Goal: Task Accomplishment & Management: Use online tool/utility

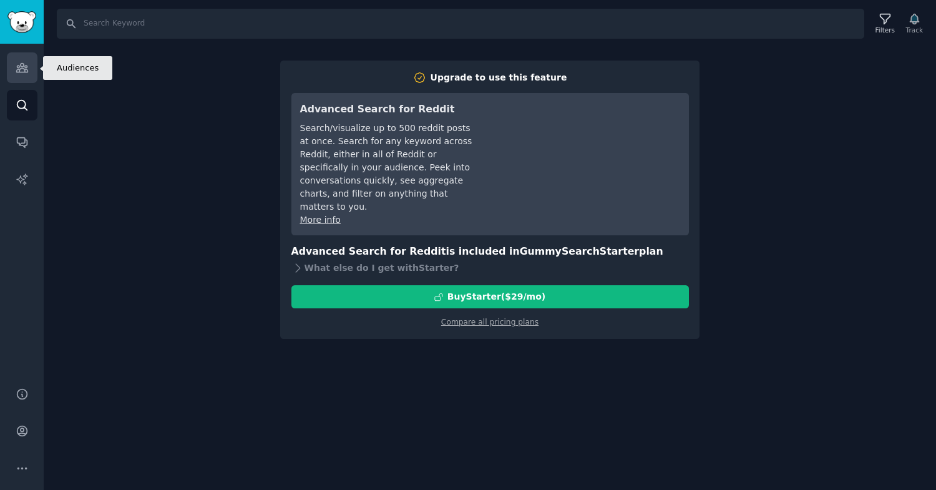
click at [18, 74] on icon "Sidebar" at bounding box center [22, 67] width 13 height 13
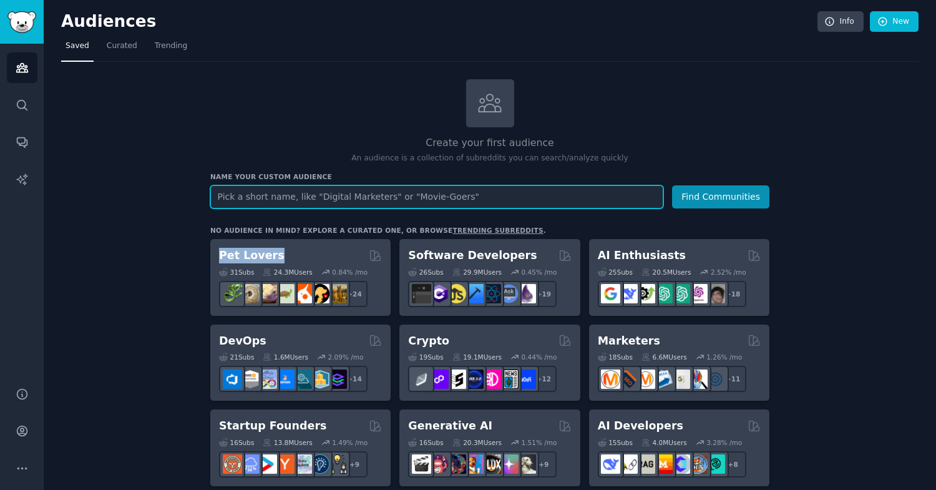
click at [261, 200] on input "text" at bounding box center [436, 196] width 453 height 23
type input "backpakc"
click at [672, 185] on button "Find Communities" at bounding box center [720, 196] width 97 height 23
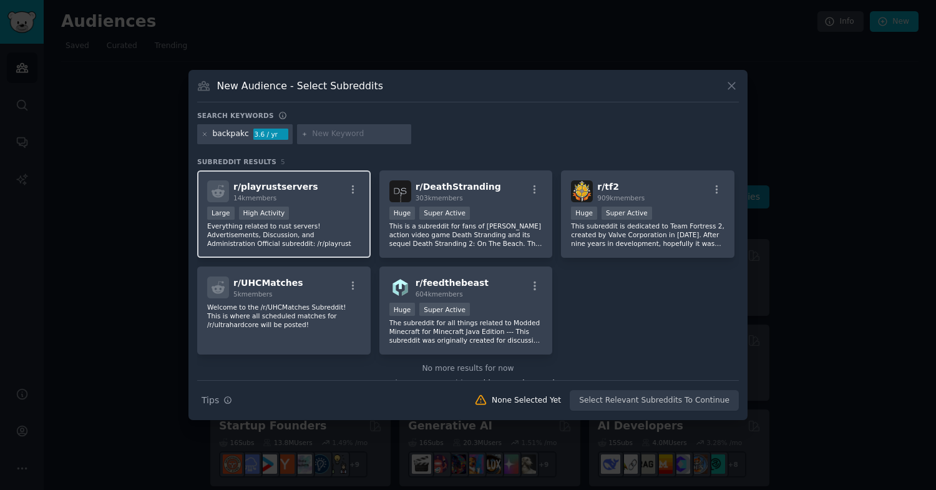
click at [334, 209] on div "Large High Activity" at bounding box center [284, 215] width 154 height 16
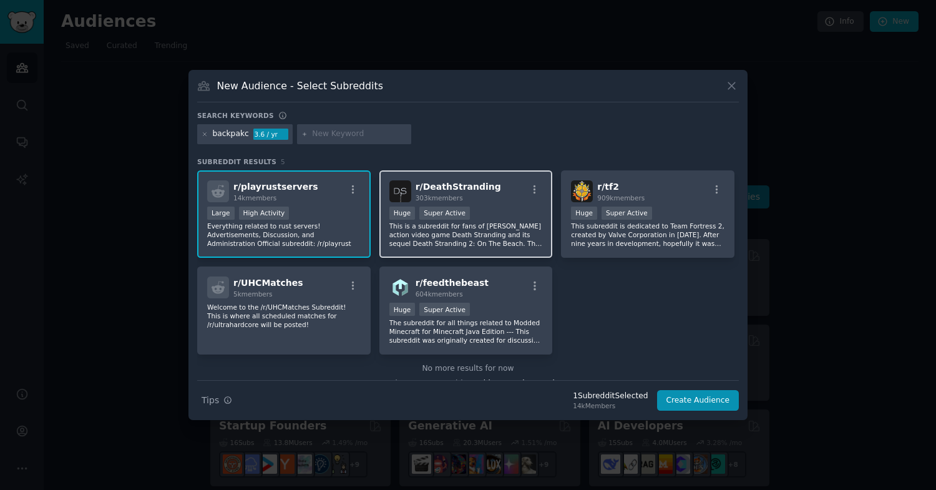
click at [508, 194] on div "r/ DeathStranding 303k members" at bounding box center [466, 191] width 154 height 22
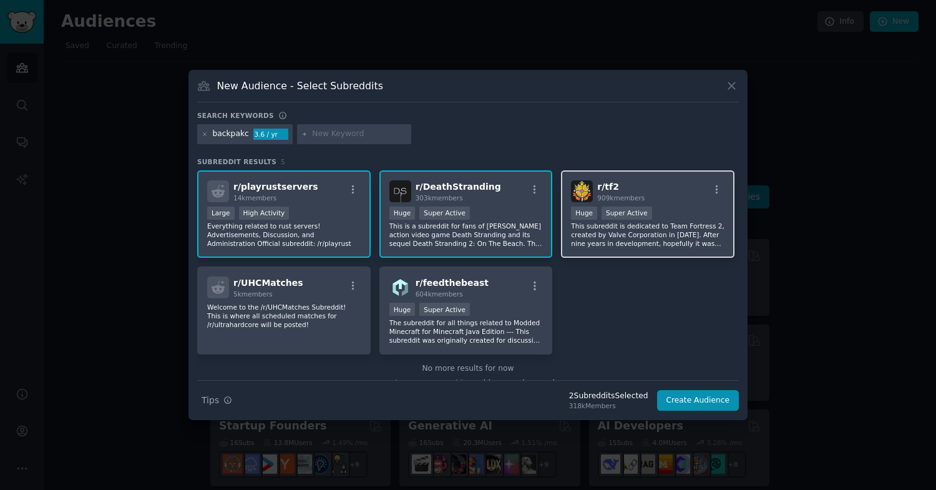
click at [620, 194] on span "909k members" at bounding box center [620, 197] width 47 height 7
click at [232, 138] on div "backpakc" at bounding box center [231, 134] width 36 height 11
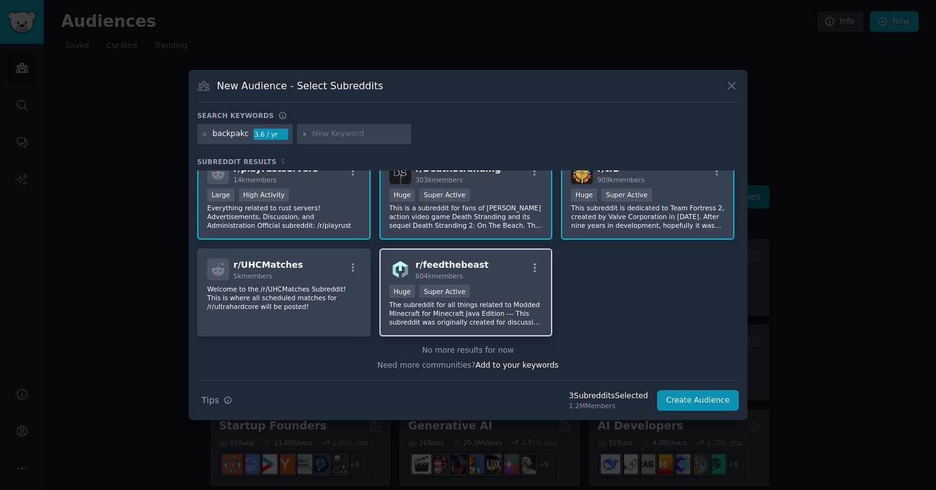
click at [473, 308] on p "The subreddit for all things related to Modded Minecraft for Minecraft Java Edi…" at bounding box center [466, 313] width 154 height 26
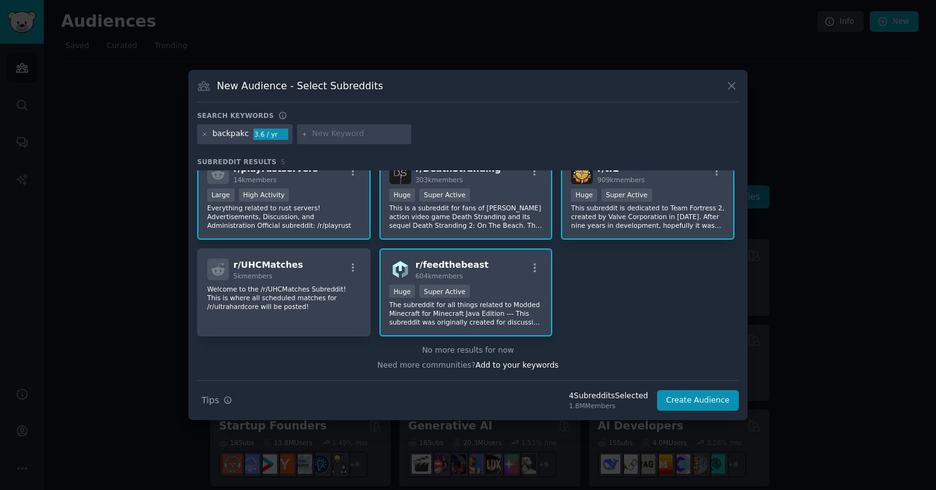
scroll to position [0, 0]
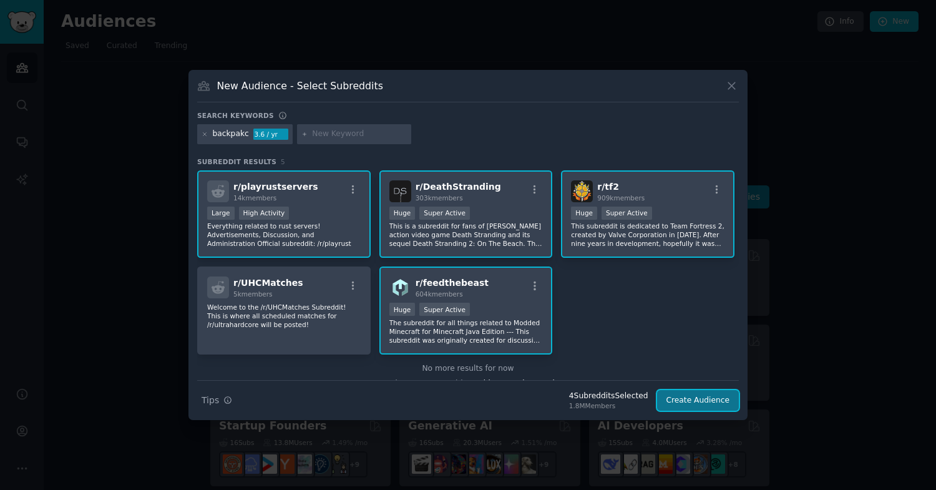
click at [705, 396] on button "Create Audience" at bounding box center [698, 400] width 82 height 21
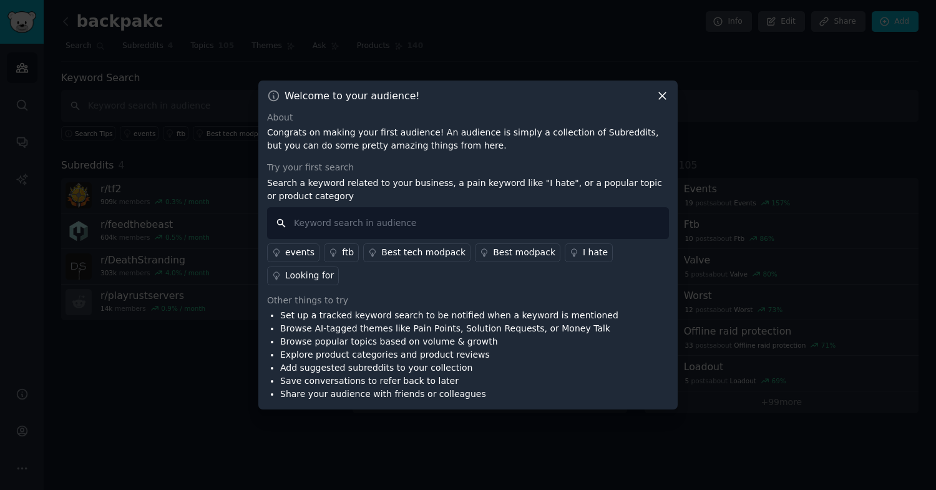
click at [328, 228] on input "text" at bounding box center [468, 223] width 402 height 32
type input "n"
click at [663, 88] on div "Welcome to your audience! About Congrats on making your first audience! An audi…" at bounding box center [467, 246] width 419 height 330
click at [663, 92] on icon at bounding box center [662, 95] width 13 height 13
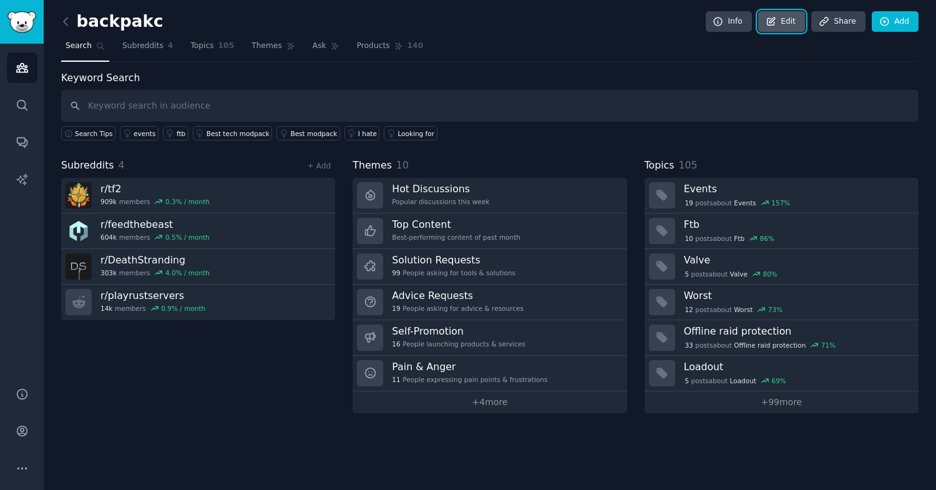
click at [801, 19] on link "Edit" at bounding box center [781, 21] width 47 height 21
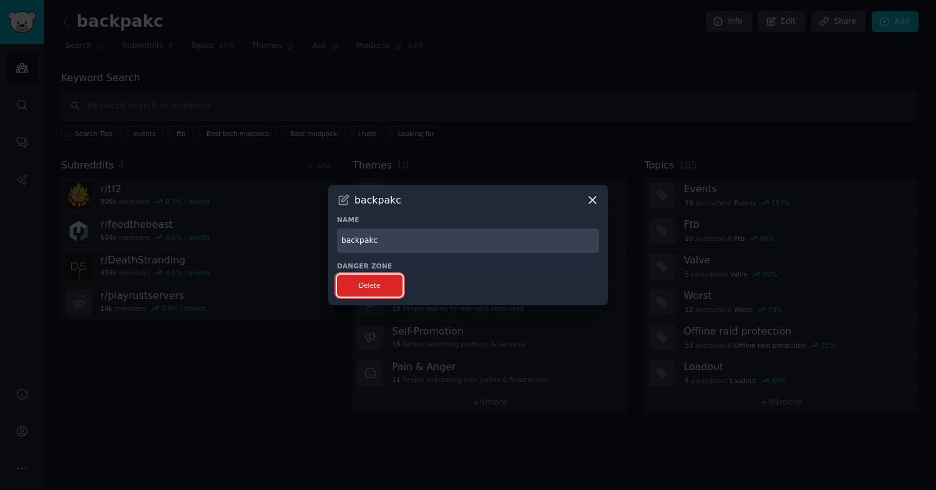
click at [381, 288] on button "Delete" at bounding box center [370, 286] width 66 height 22
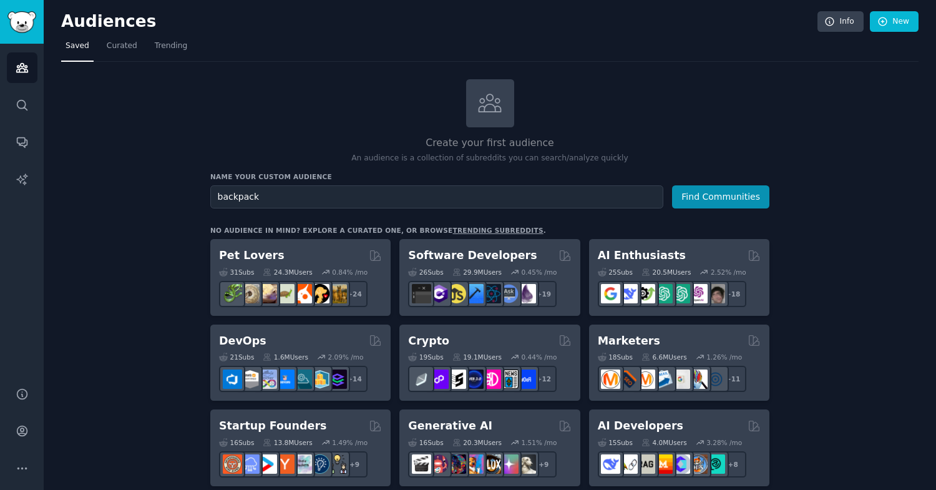
type input "backpack"
click at [672, 185] on button "Find Communities" at bounding box center [720, 196] width 97 height 23
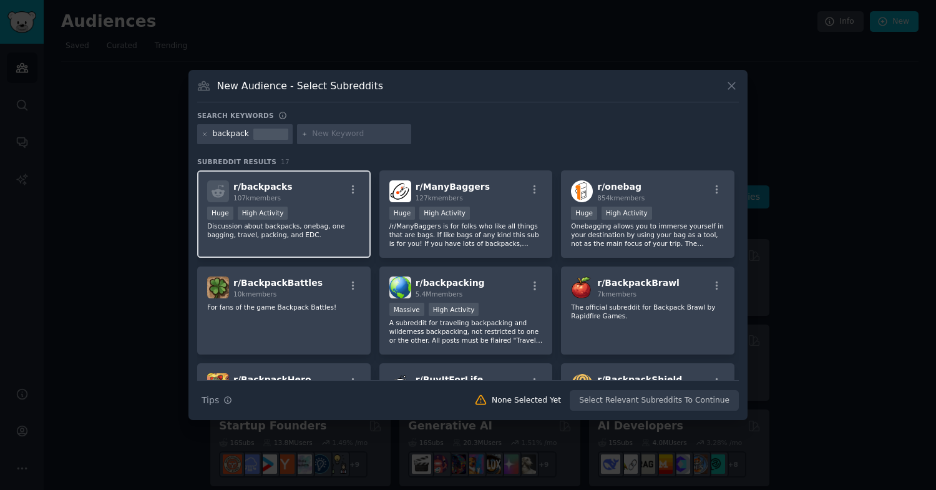
click at [321, 207] on div "Huge High Activity" at bounding box center [284, 215] width 154 height 16
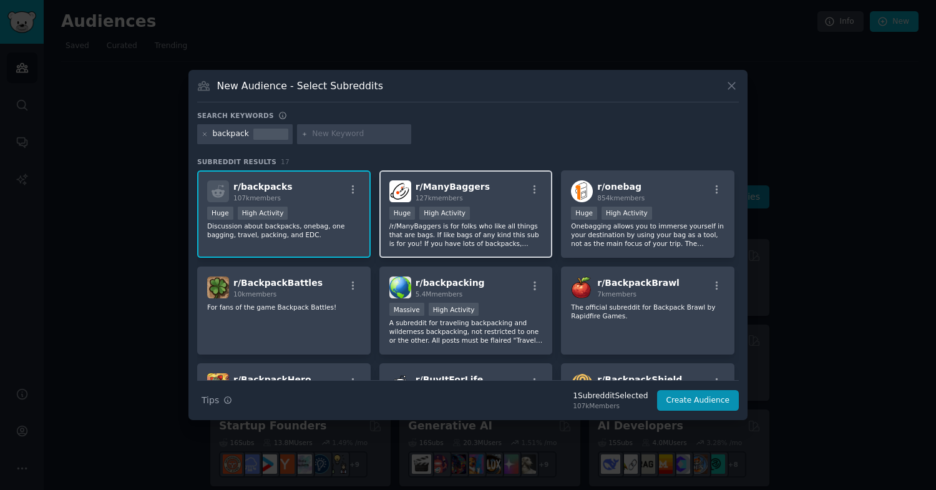
click at [478, 222] on p "/r/ManyBaggers is for folks who like all things that are bags. If like bags of …" at bounding box center [466, 235] width 154 height 26
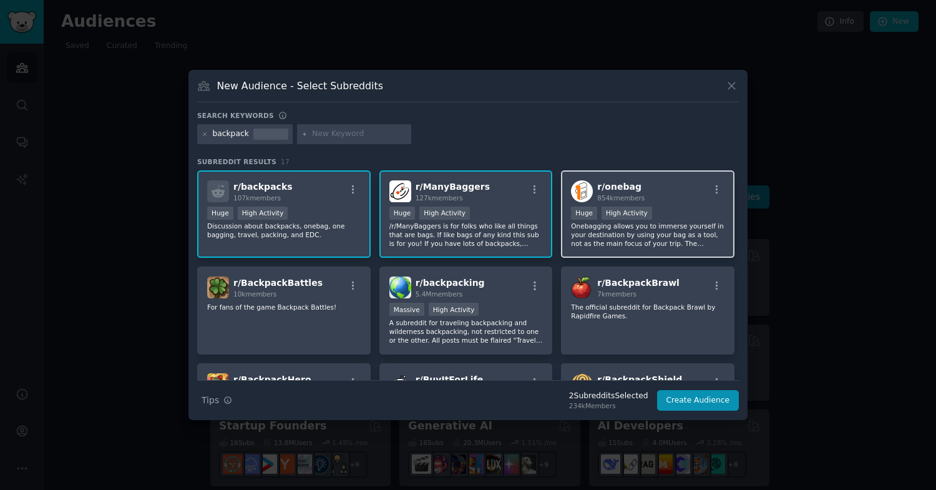
click at [591, 230] on p "Onebagging allows you to immerse yourself in your destination by using your bag…" at bounding box center [648, 235] width 154 height 26
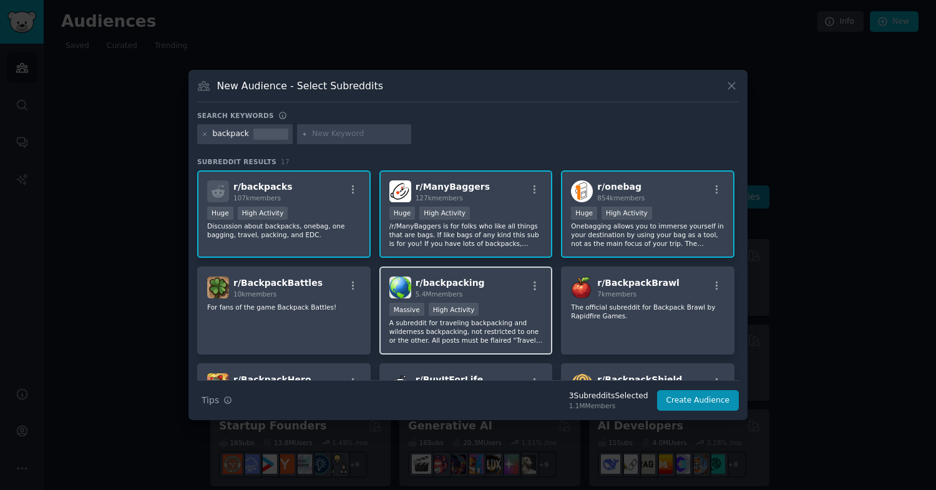
click at [483, 320] on p "A subreddit for traveling backpacking and wilderness backpacking, not restricte…" at bounding box center [466, 331] width 154 height 26
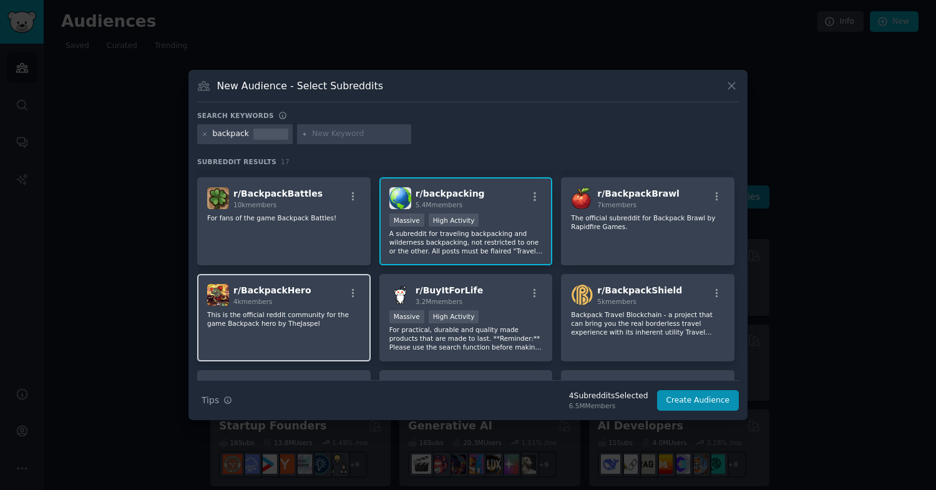
scroll to position [149, 0]
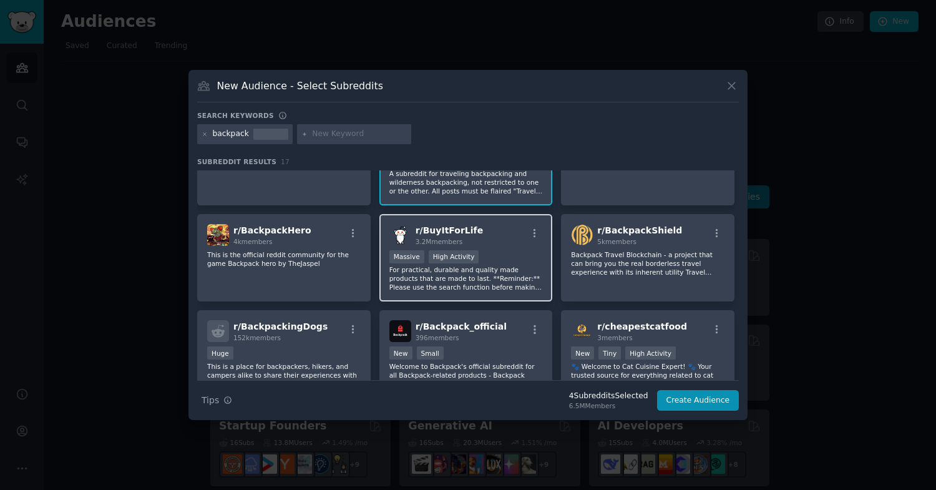
click at [496, 286] on p "For practical, durable and quality made products that are made to last. **Remin…" at bounding box center [466, 278] width 154 height 26
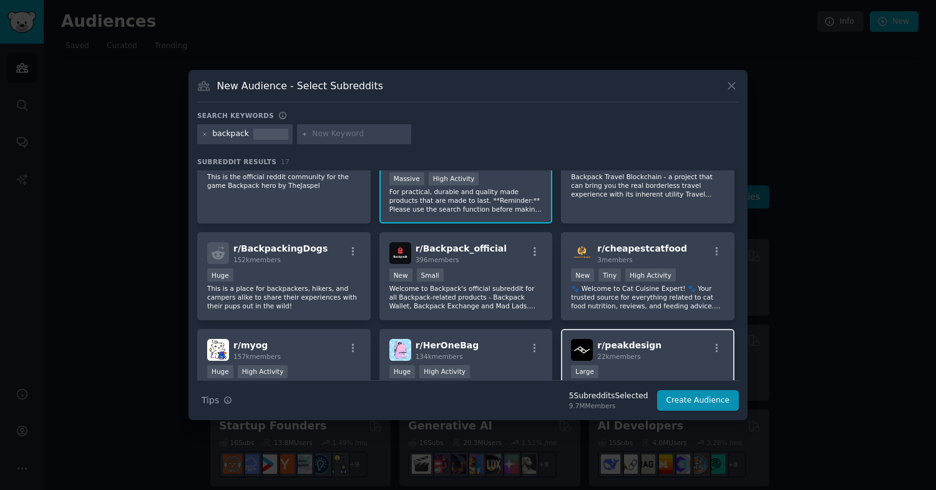
scroll to position [263, 0]
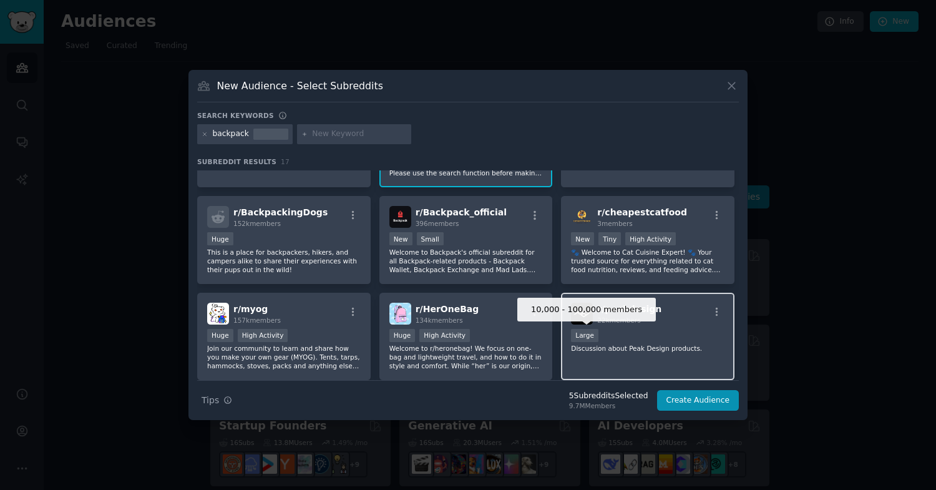
click at [595, 341] on div "Large" at bounding box center [584, 335] width 27 height 13
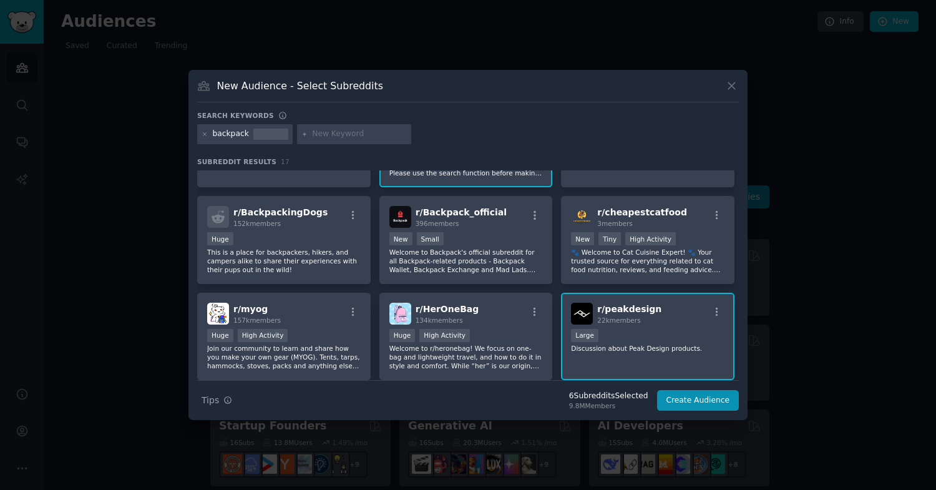
click at [668, 373] on div "r/ peakdesign 22k members 10,000 - 100,000 members Large Discussion about Peak …" at bounding box center [647, 337] width 173 height 88
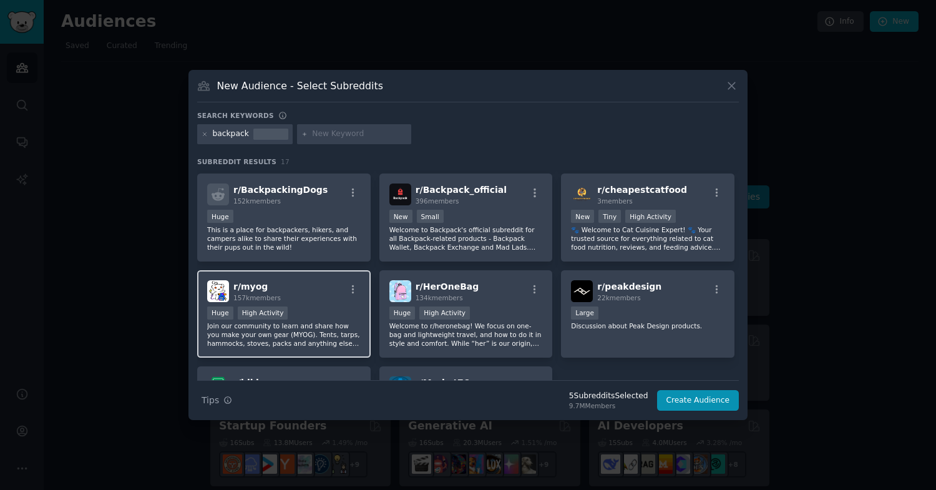
scroll to position [318, 0]
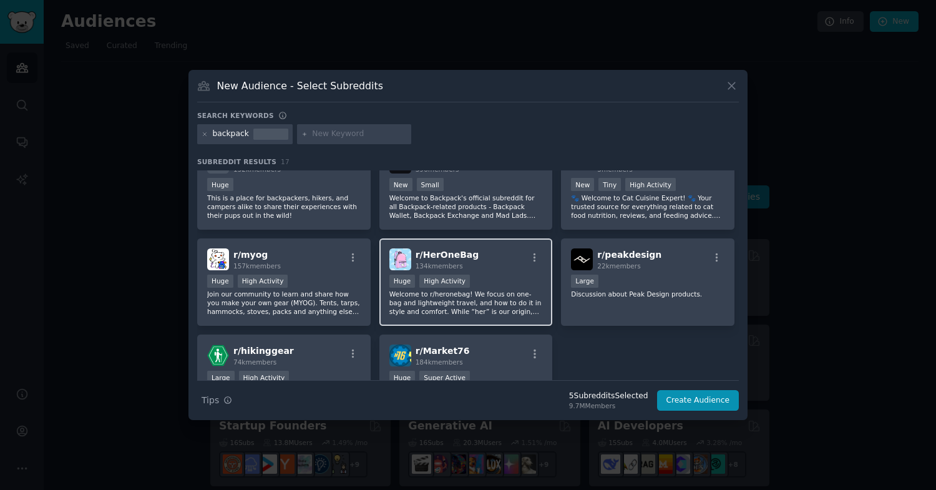
click at [472, 320] on div "r/ HerOneBag 134k members Huge High Activity Welcome to r/heronebag! We focus o…" at bounding box center [465, 282] width 173 height 88
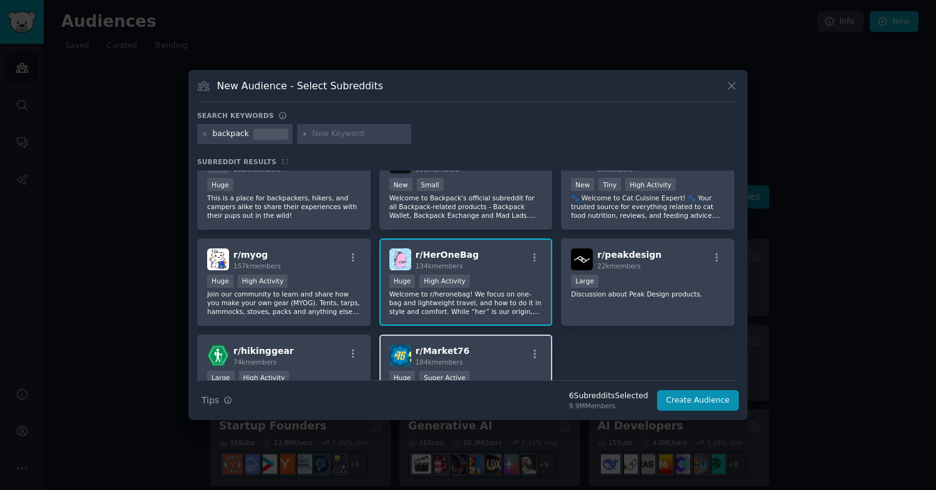
scroll to position [404, 0]
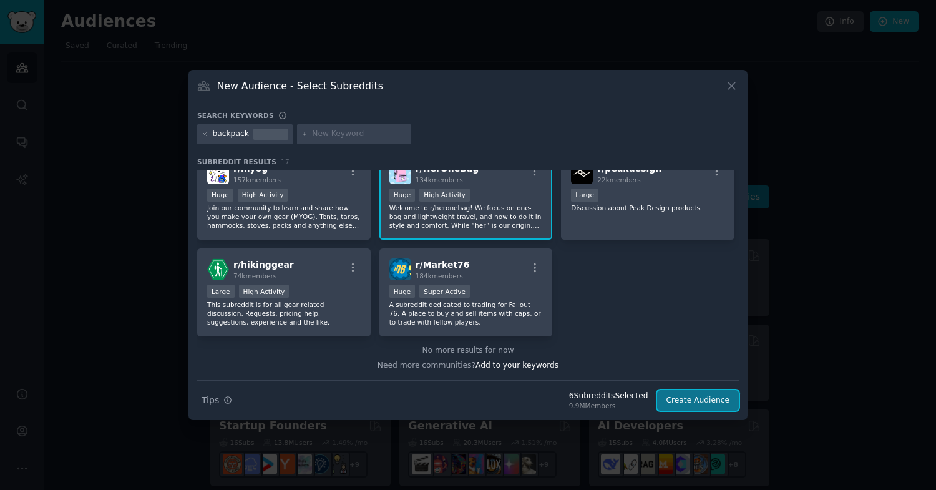
click at [712, 402] on button "Create Audience" at bounding box center [698, 400] width 82 height 21
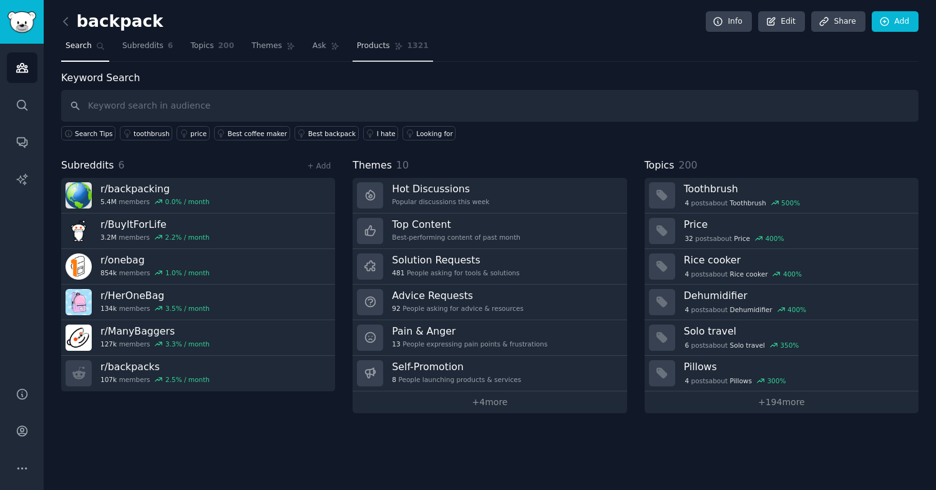
click at [389, 50] on link "Products 1321" at bounding box center [393, 49] width 81 height 26
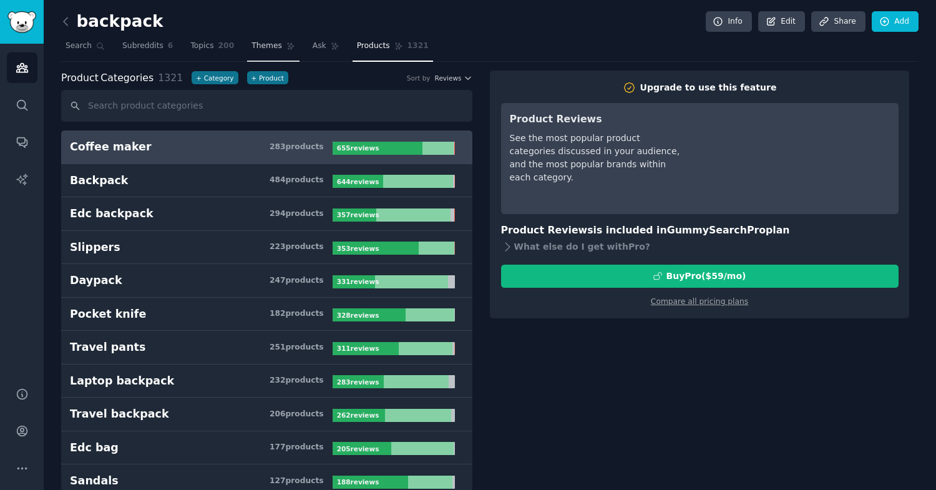
click at [252, 47] on span "Themes" at bounding box center [267, 46] width 31 height 11
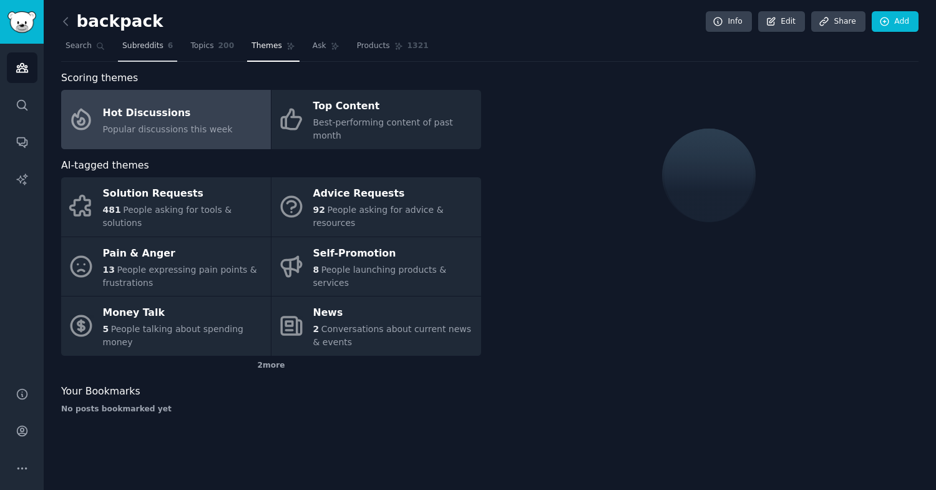
click at [163, 42] on link "Subreddits 6" at bounding box center [147, 49] width 59 height 26
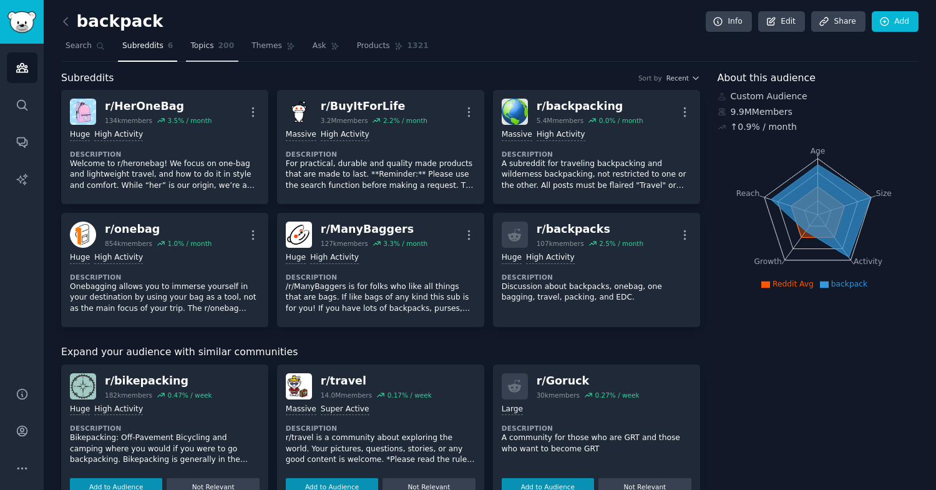
click at [202, 49] on span "Topics" at bounding box center [201, 46] width 23 height 11
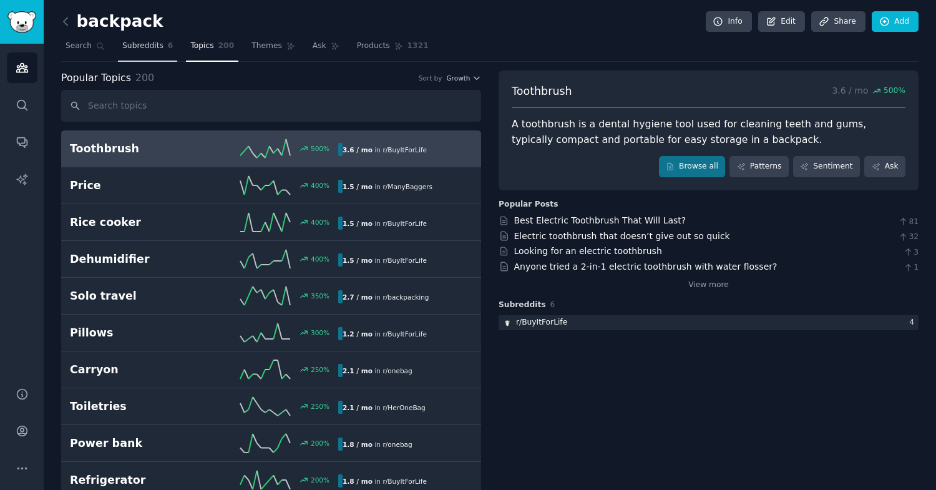
click at [152, 40] on link "Subreddits 6" at bounding box center [147, 49] width 59 height 26
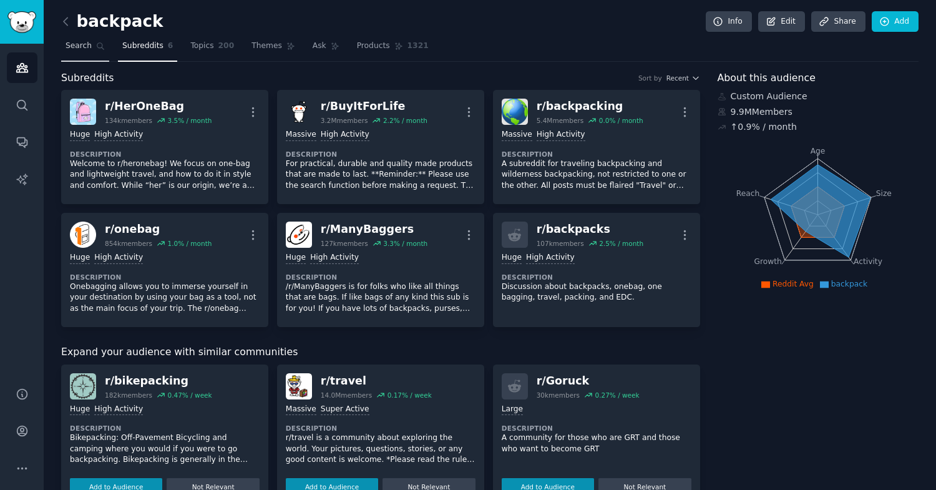
click at [93, 41] on link "Search" at bounding box center [85, 49] width 48 height 26
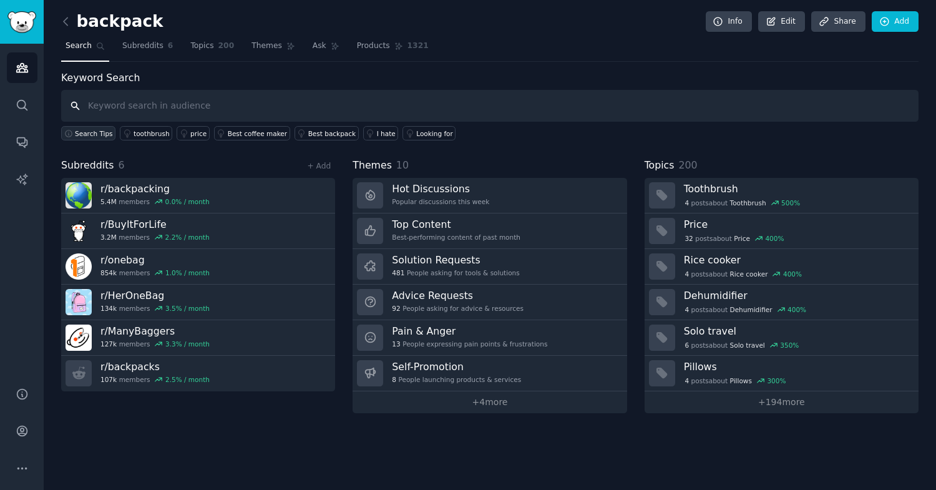
click at [92, 137] on span "Search Tips" at bounding box center [94, 133] width 38 height 9
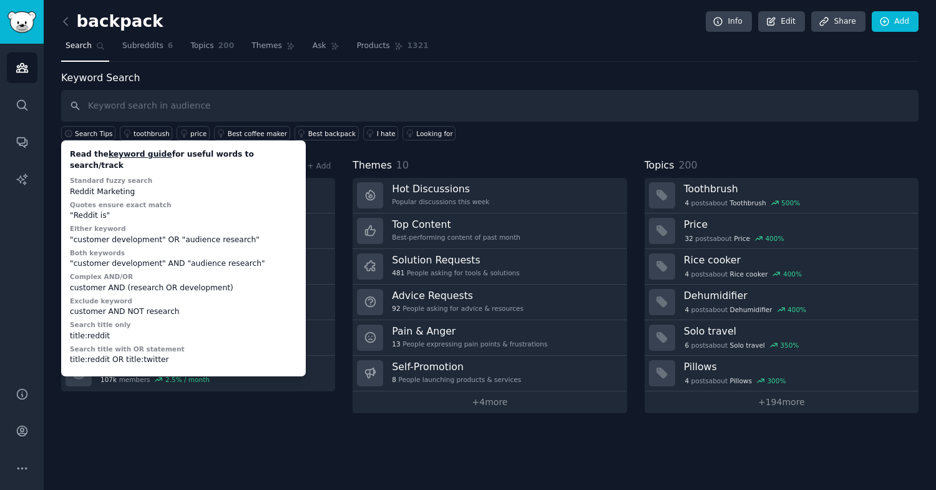
click at [89, 187] on div "Reddit Marketing" at bounding box center [183, 192] width 227 height 11
click at [86, 210] on div ""Reddit is"" at bounding box center [183, 215] width 227 height 11
click at [96, 210] on div ""Reddit is"" at bounding box center [183, 215] width 227 height 11
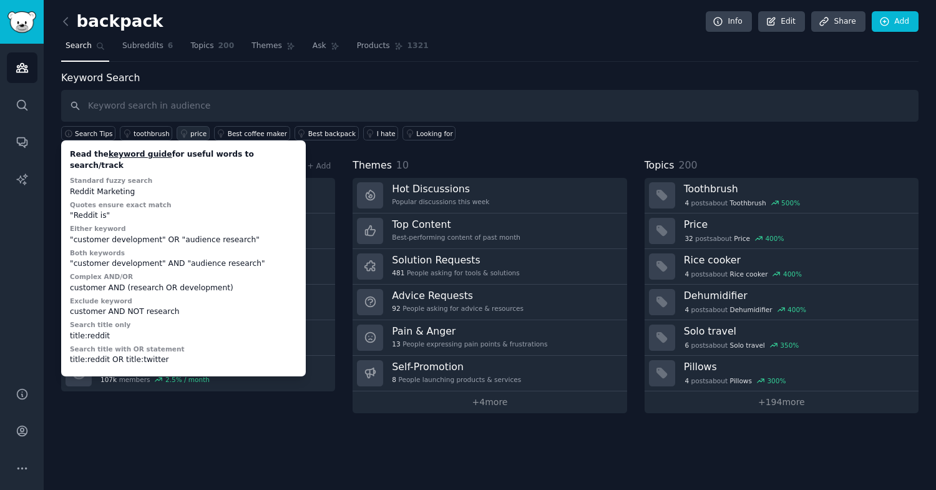
click at [202, 132] on div "price" at bounding box center [198, 133] width 16 height 9
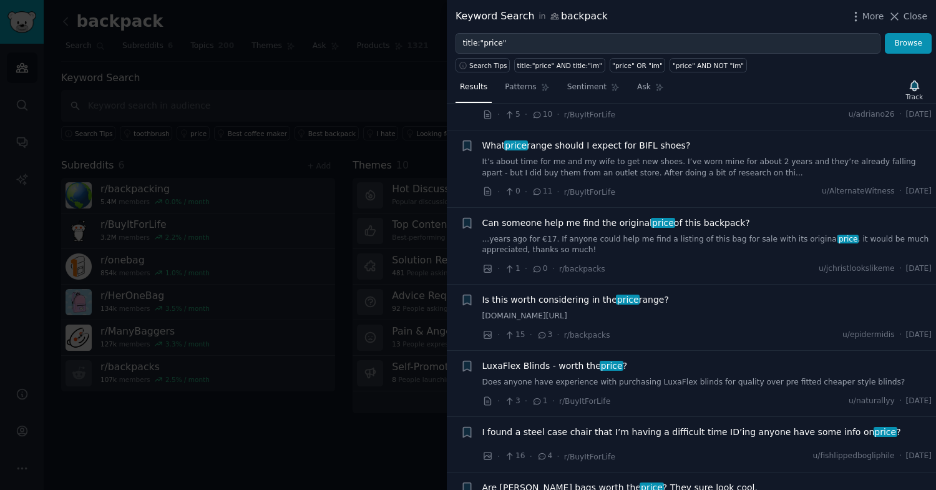
scroll to position [309, 0]
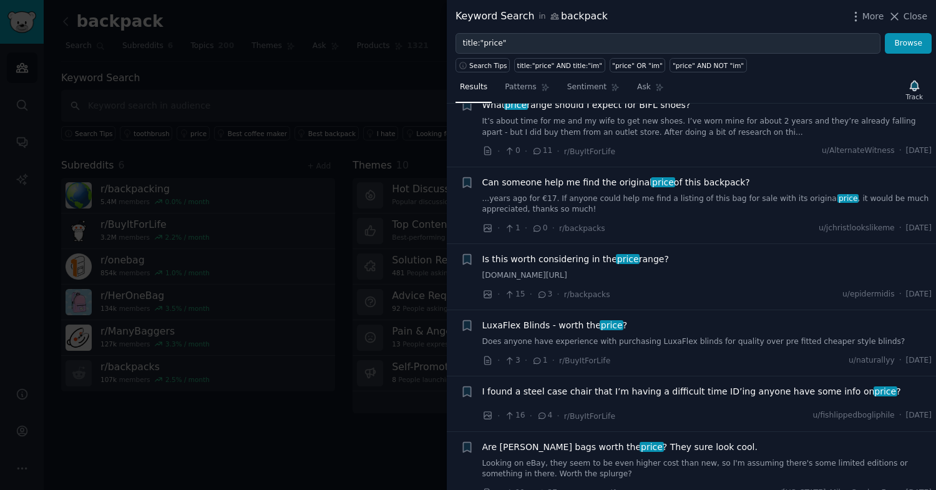
click at [422, 280] on div at bounding box center [468, 245] width 936 height 490
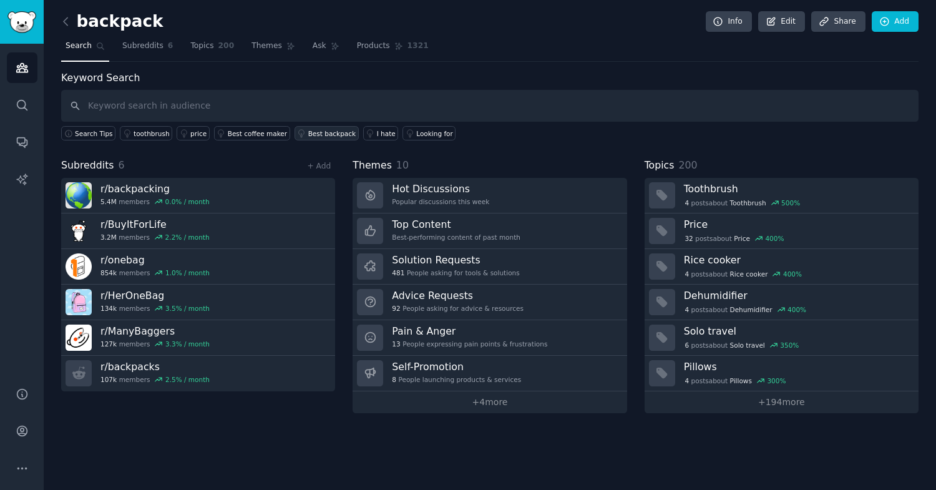
click at [321, 135] on div "Best backpack" at bounding box center [332, 133] width 48 height 9
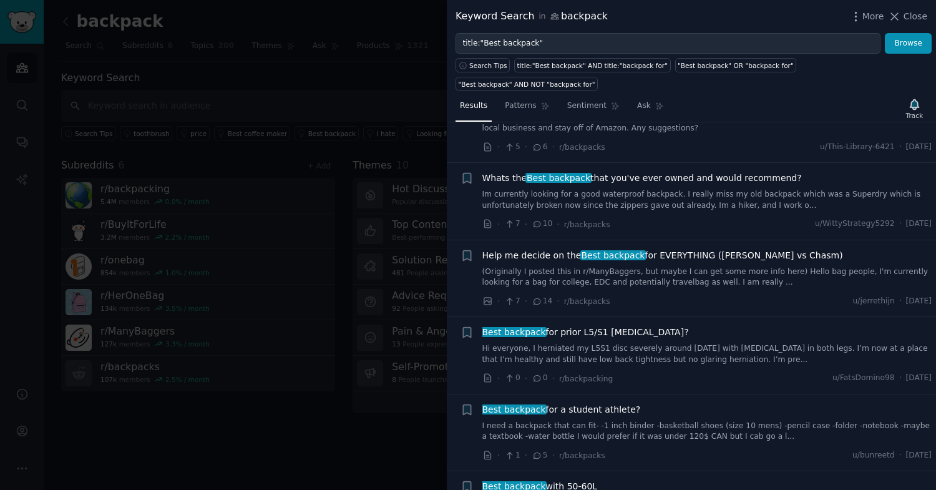
scroll to position [335, 0]
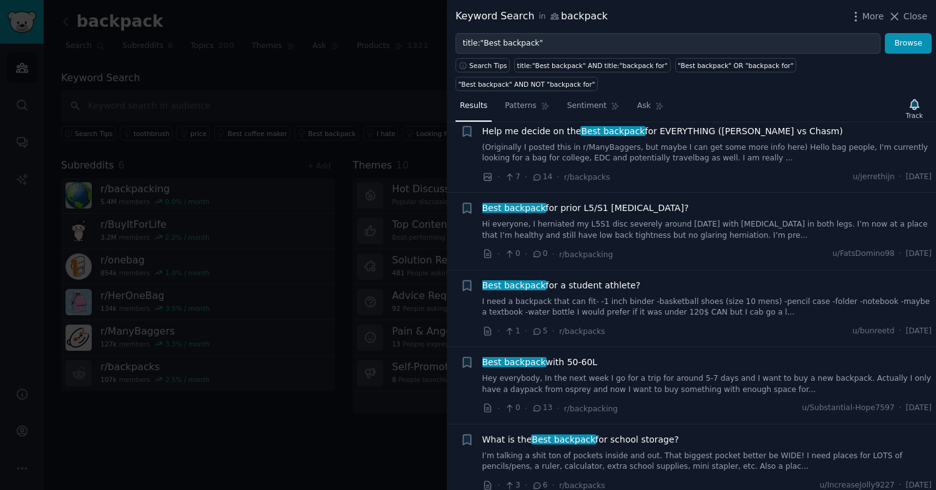
click at [576, 299] on link "I need a backpack that can fit- -1 inch binder -basketball shoes (size 10 mens)…" at bounding box center [707, 307] width 450 height 22
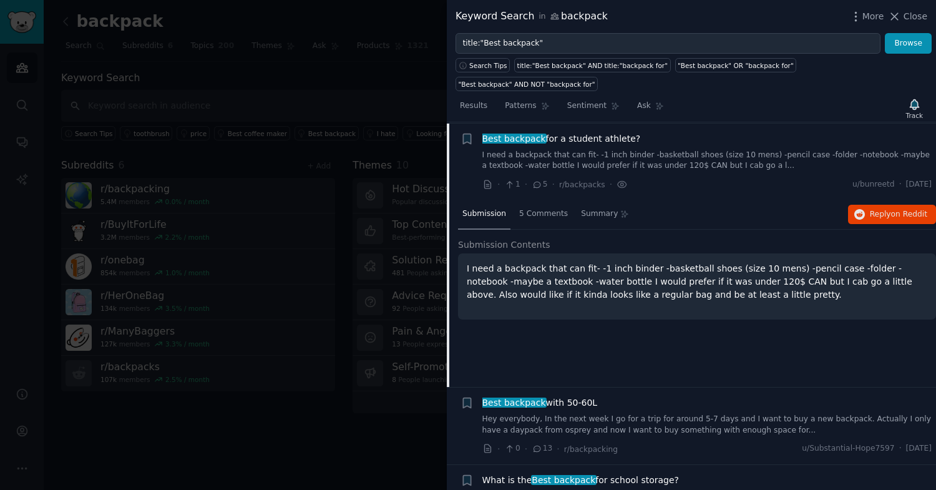
scroll to position [482, 0]
click at [537, 210] on span "5 Comments" at bounding box center [543, 213] width 49 height 11
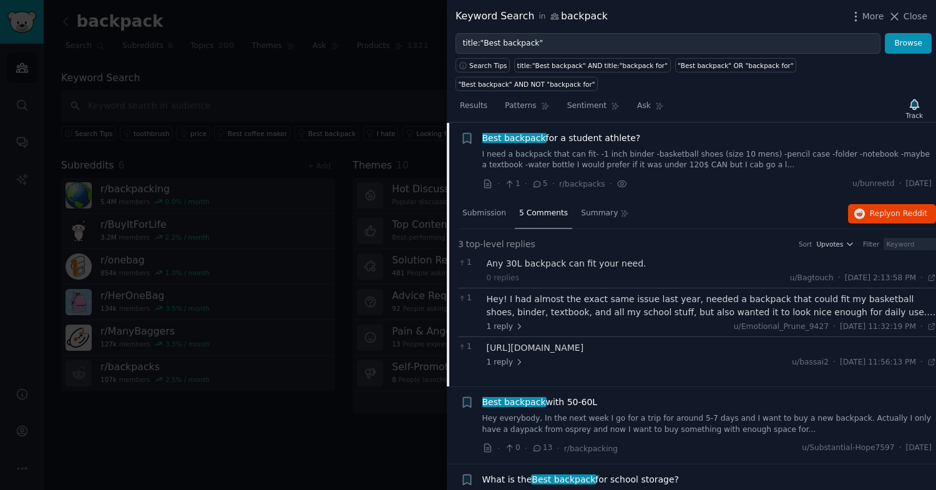
click at [394, 235] on div at bounding box center [468, 245] width 936 height 490
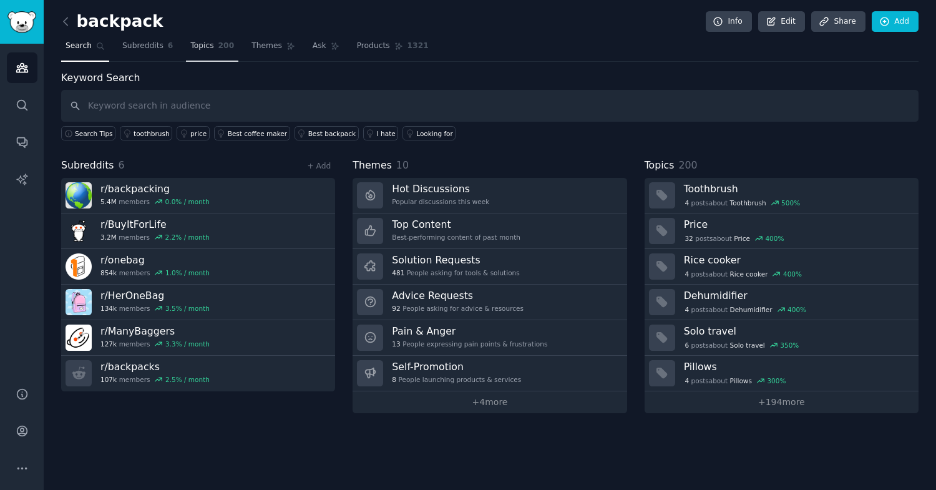
click at [220, 39] on link "Topics 200" at bounding box center [212, 49] width 52 height 26
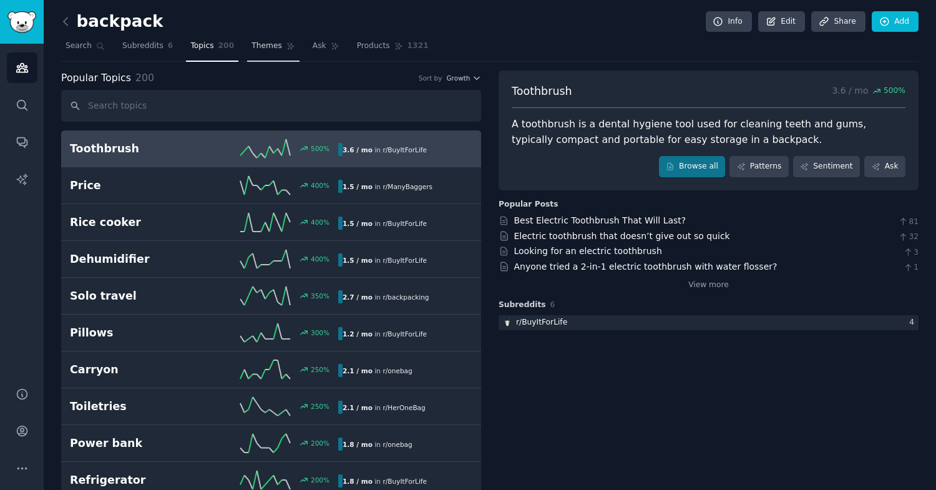
click at [273, 47] on span "Themes" at bounding box center [267, 46] width 31 height 11
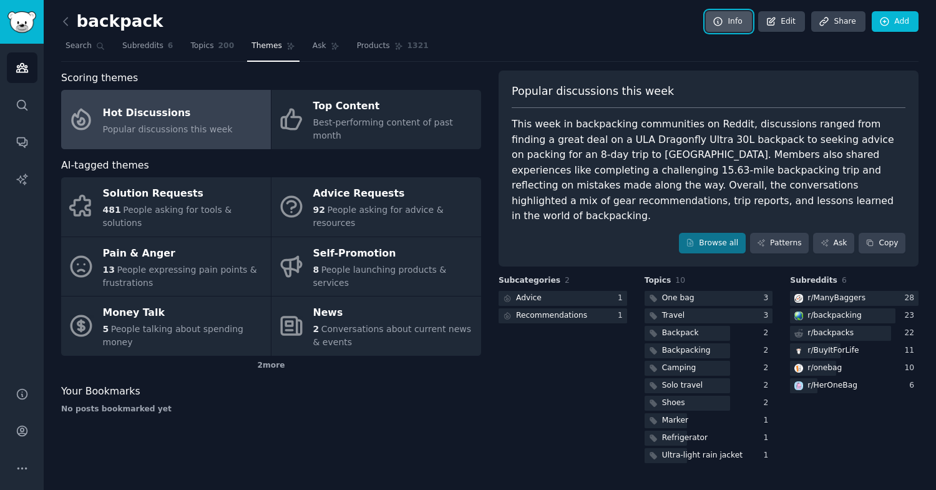
click at [736, 17] on link "Info" at bounding box center [729, 21] width 46 height 21
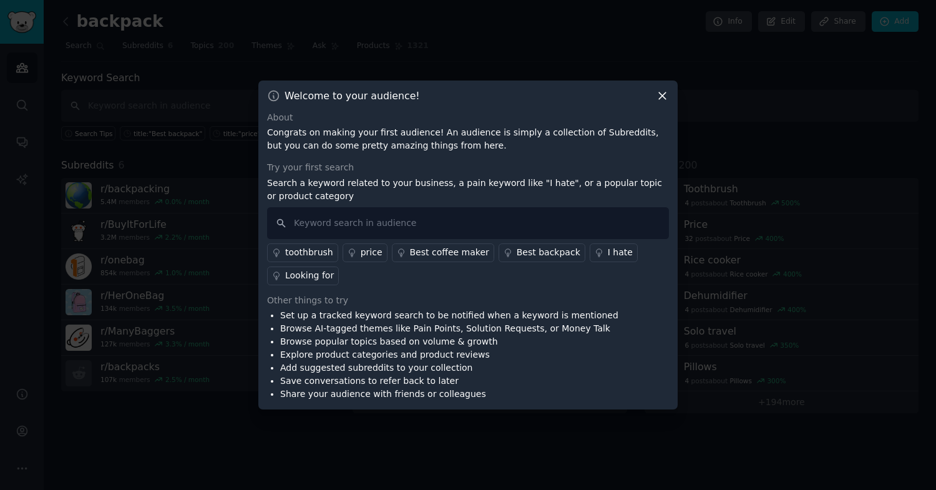
click at [474, 331] on li "Browse AI-tagged themes like Pain Points, Solution Requests, or Money Talk" at bounding box center [449, 328] width 338 height 13
click at [662, 95] on icon at bounding box center [662, 95] width 7 height 7
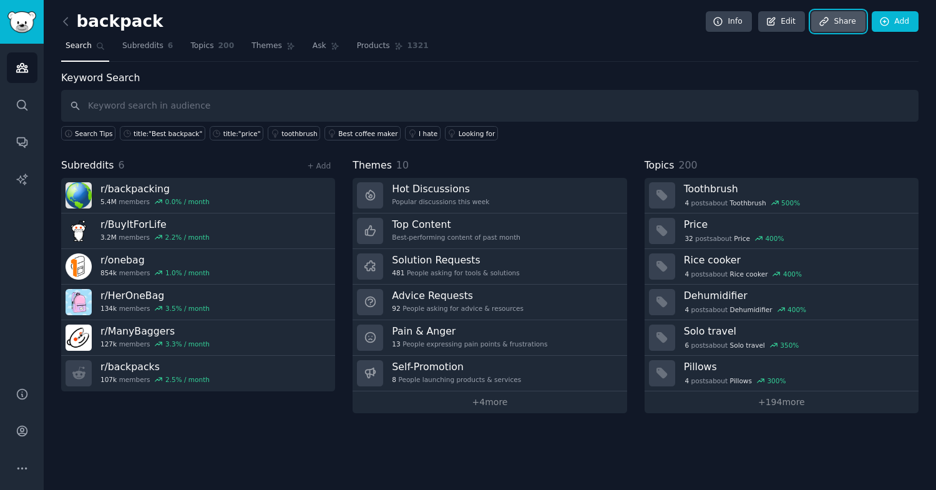
click at [819, 28] on link "Share" at bounding box center [838, 21] width 54 height 21
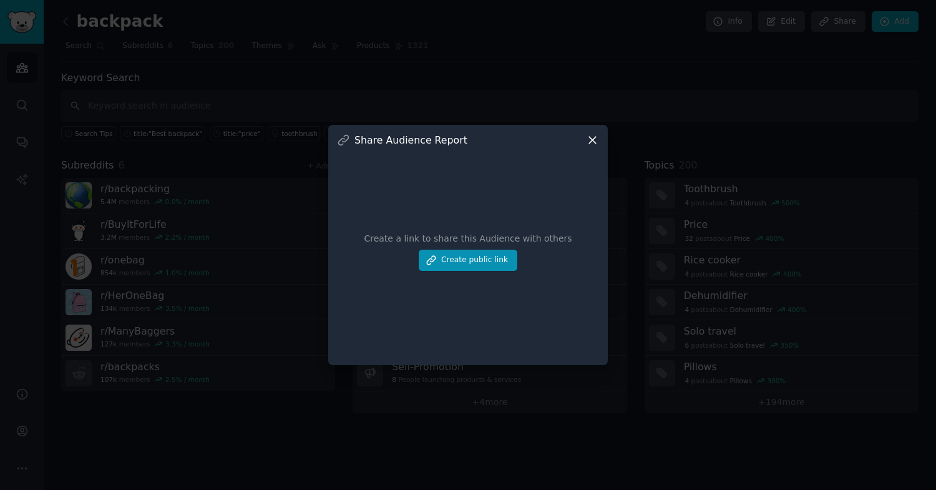
click at [595, 135] on icon at bounding box center [592, 140] width 13 height 13
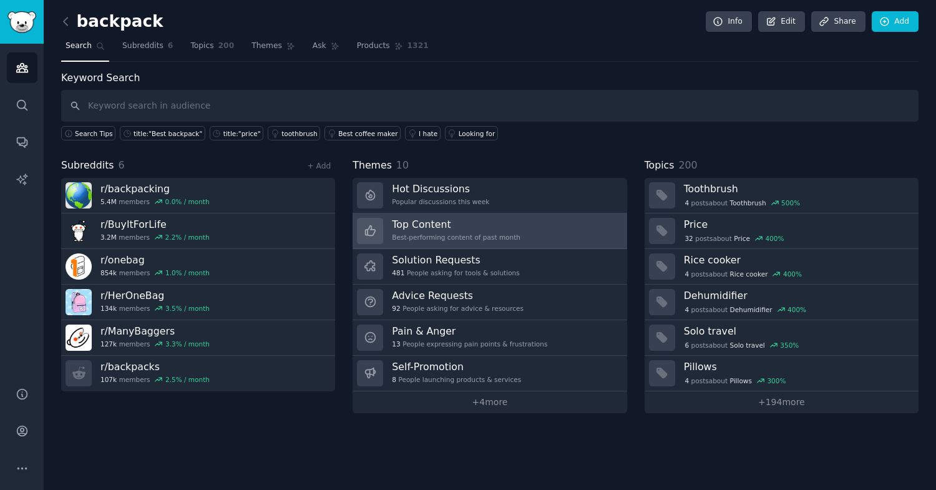
click at [463, 228] on h3 "Top Content" at bounding box center [456, 224] width 129 height 13
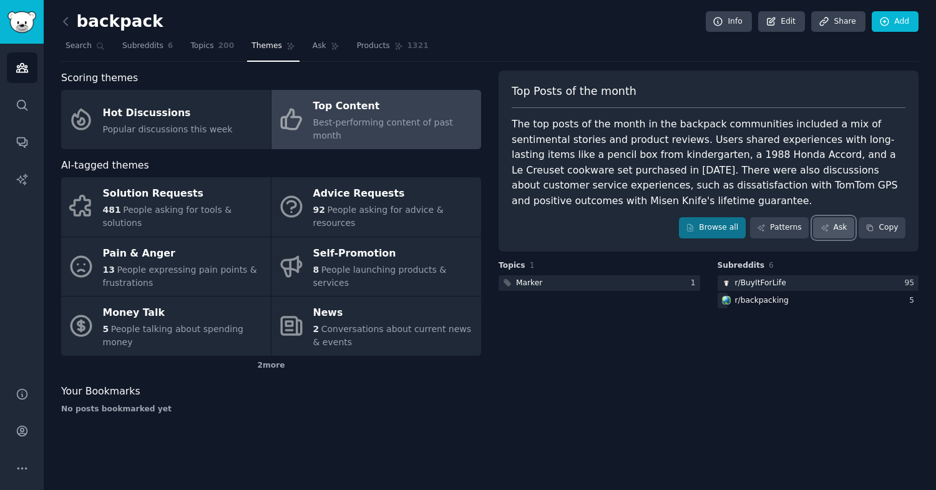
click at [834, 231] on link "Ask" at bounding box center [833, 227] width 41 height 21
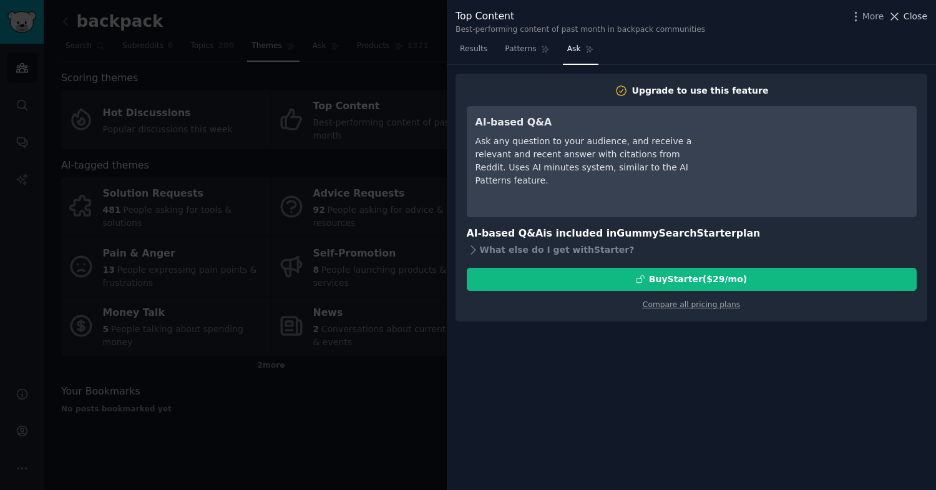
click at [916, 13] on span "Close" at bounding box center [916, 16] width 24 height 13
